Goal: Information Seeking & Learning: Check status

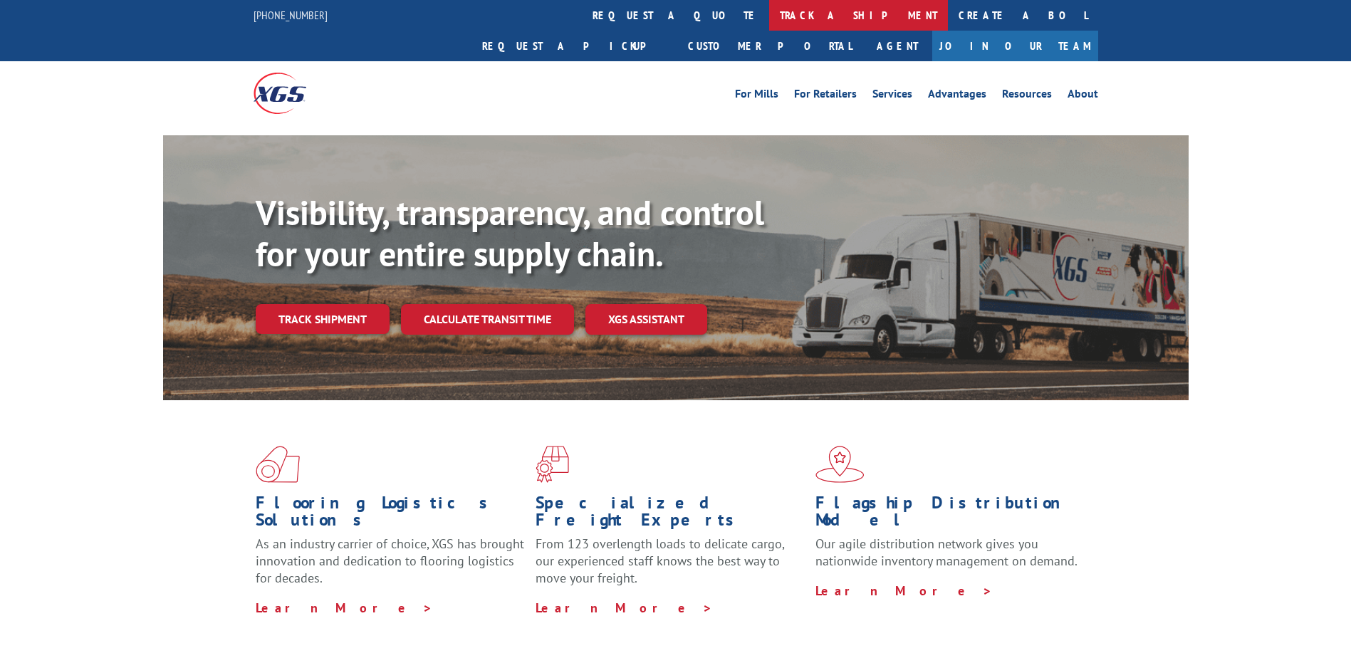
click at [769, 14] on link "track a shipment" at bounding box center [858, 15] width 179 height 31
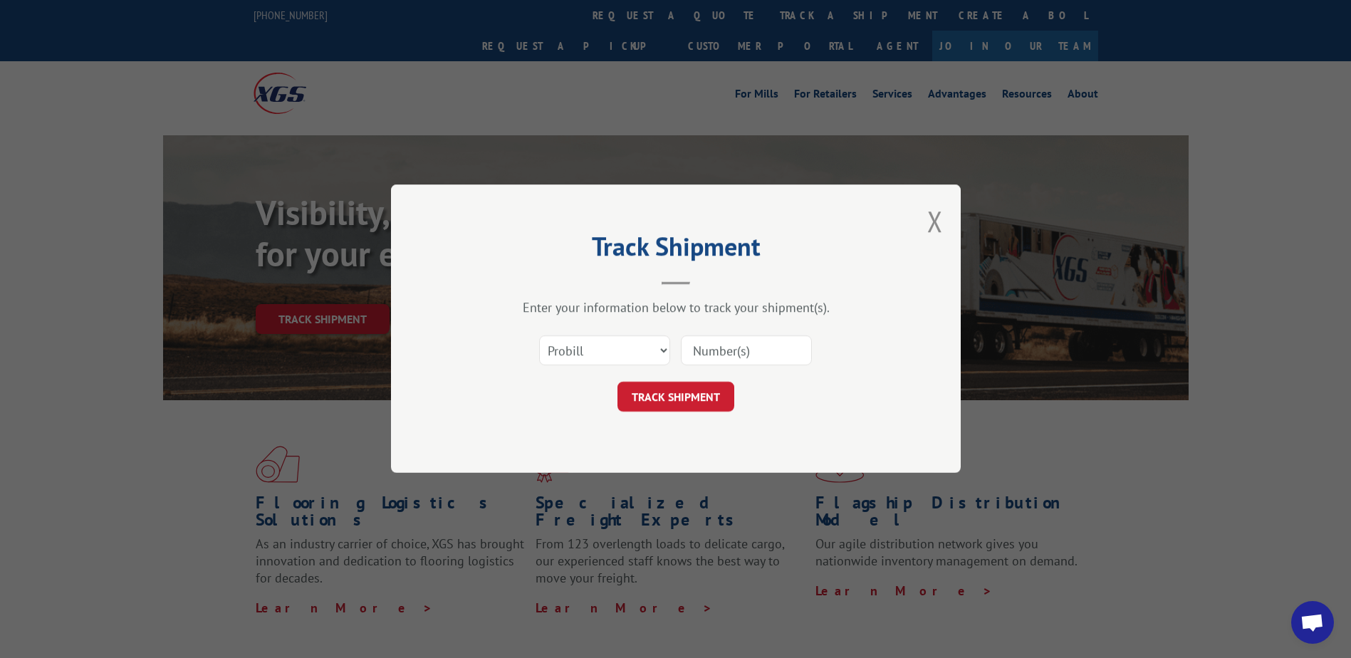
click at [736, 351] on input at bounding box center [746, 351] width 131 height 30
type input "17590461"
click button "TRACK SHIPMENT" at bounding box center [675, 397] width 117 height 30
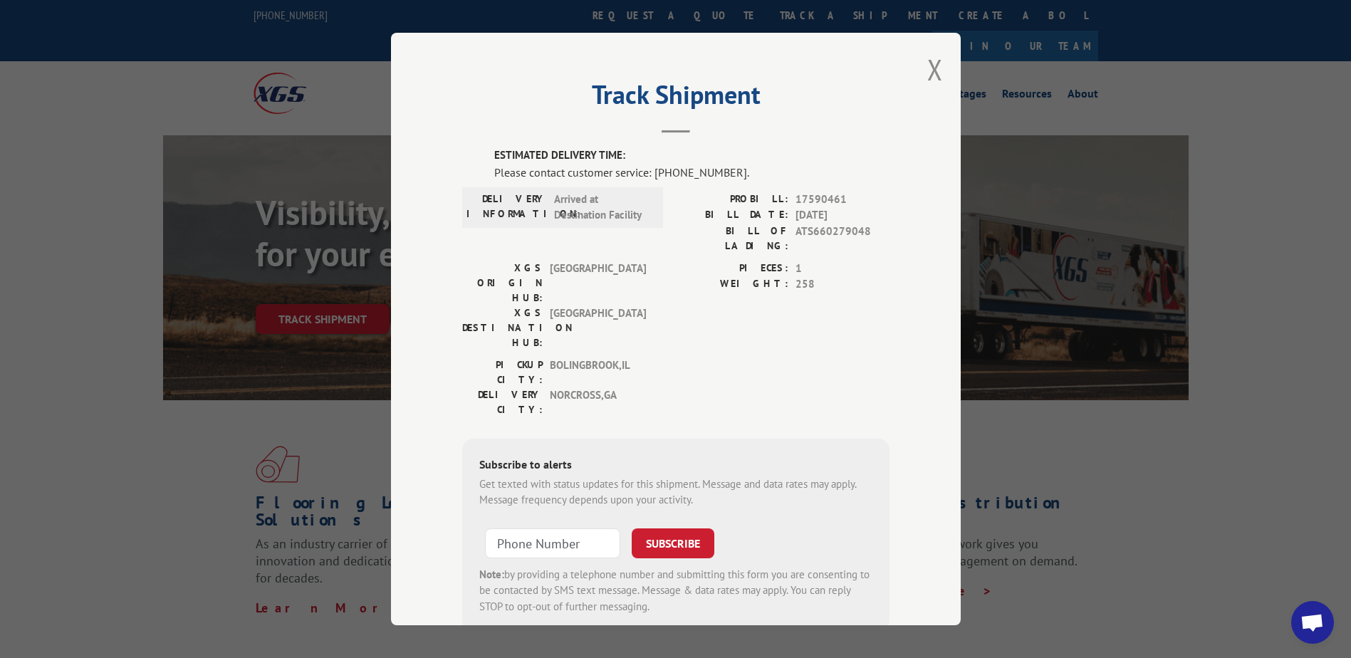
drag, startPoint x: 928, startPoint y: 76, endPoint x: 908, endPoint y: 64, distance: 23.9
click at [928, 75] on button "Close modal" at bounding box center [935, 70] width 16 height 38
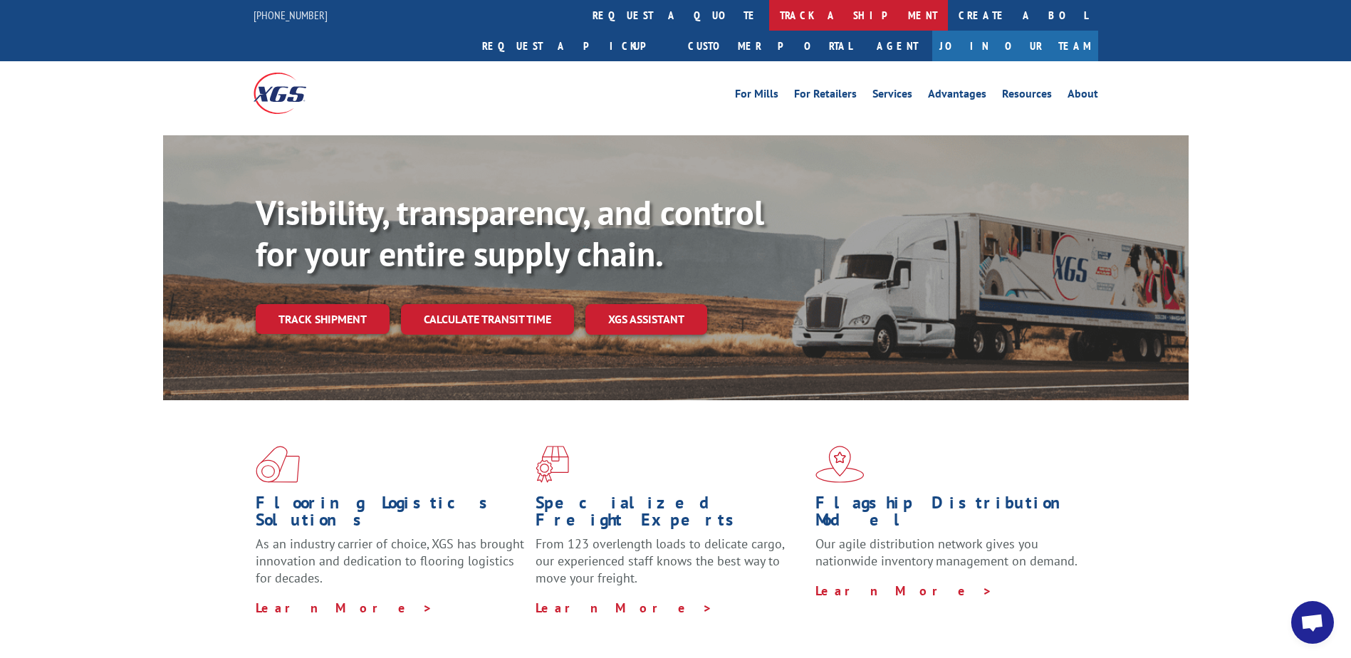
click at [769, 28] on link "track a shipment" at bounding box center [858, 15] width 179 height 31
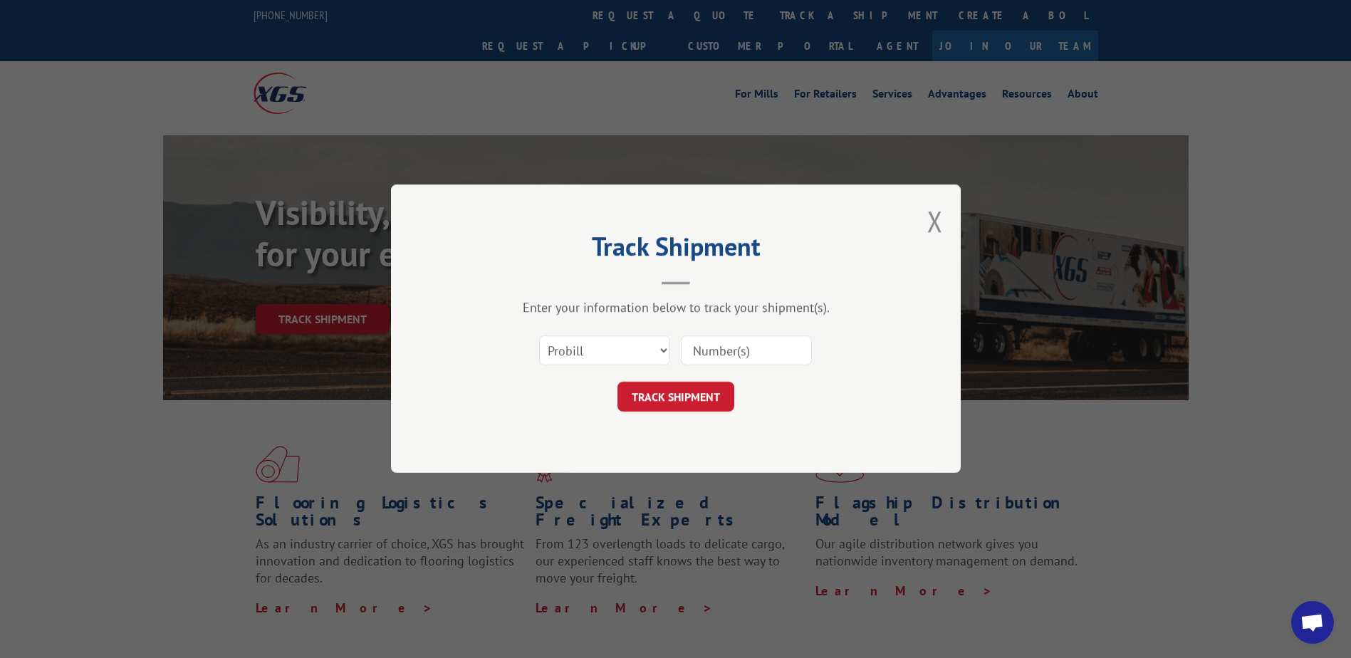
click at [711, 349] on input at bounding box center [746, 351] width 131 height 30
type input "17594424"
click button "TRACK SHIPMENT" at bounding box center [675, 397] width 117 height 30
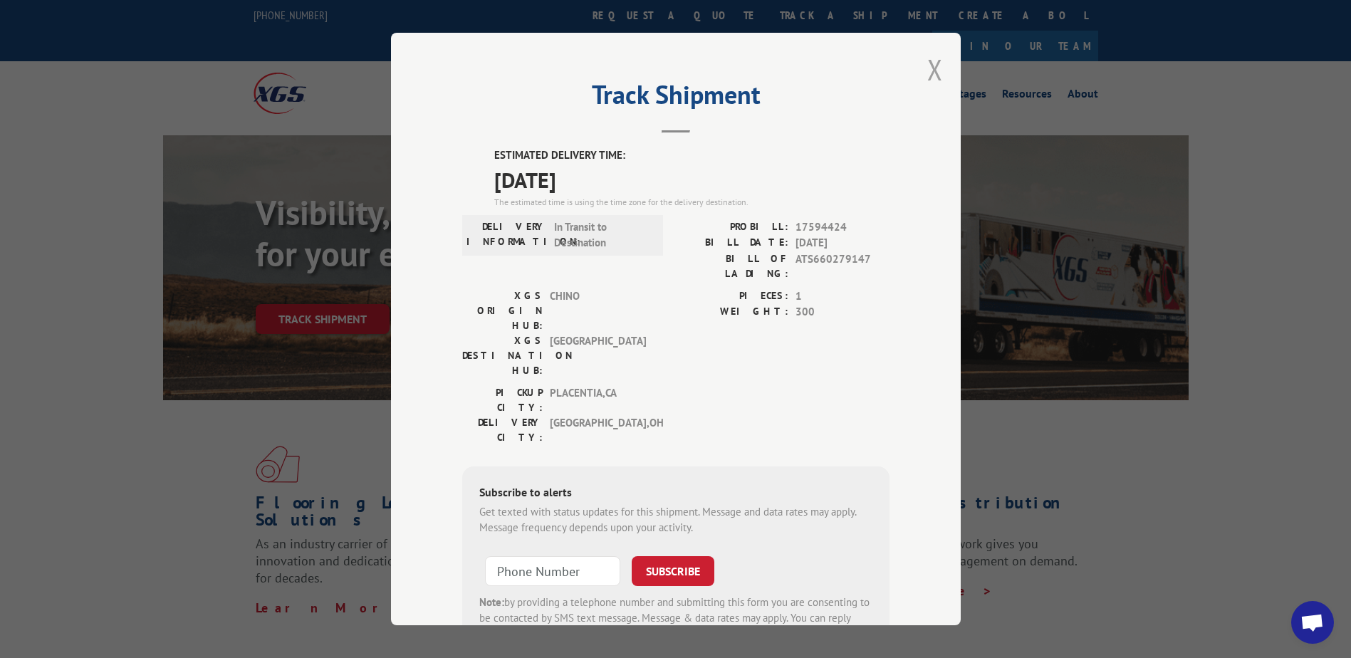
click at [927, 70] on button "Close modal" at bounding box center [935, 70] width 16 height 38
